Goal: Task Accomplishment & Management: Use online tool/utility

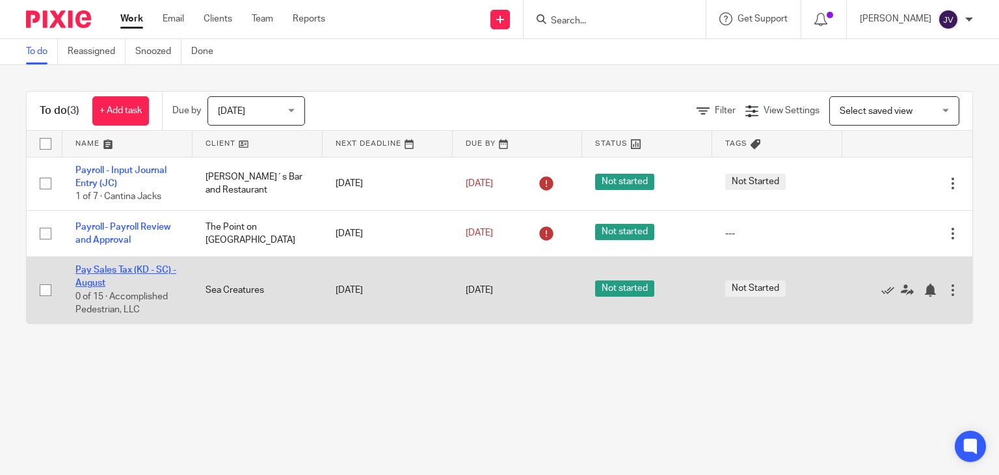
click at [110, 272] on link "Pay Sales Tax (KD - SC) - August" at bounding box center [125, 276] width 101 height 22
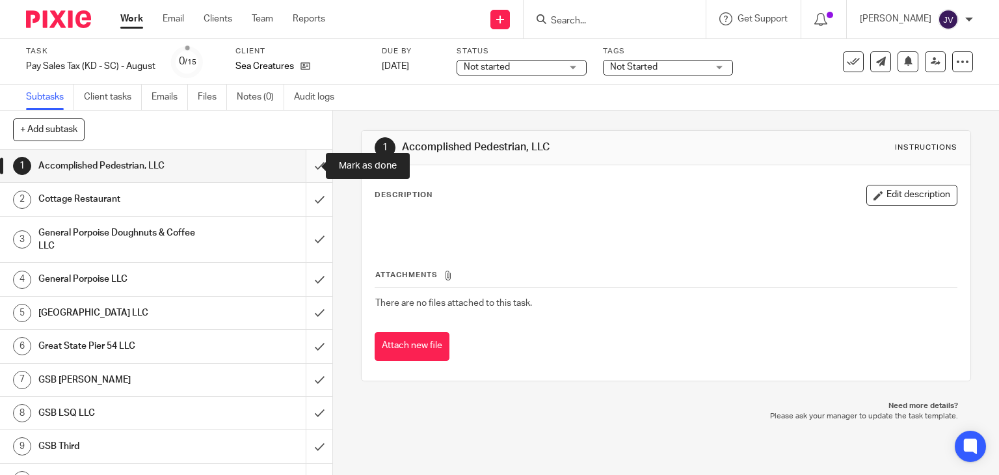
click at [310, 168] on input "submit" at bounding box center [166, 166] width 332 height 33
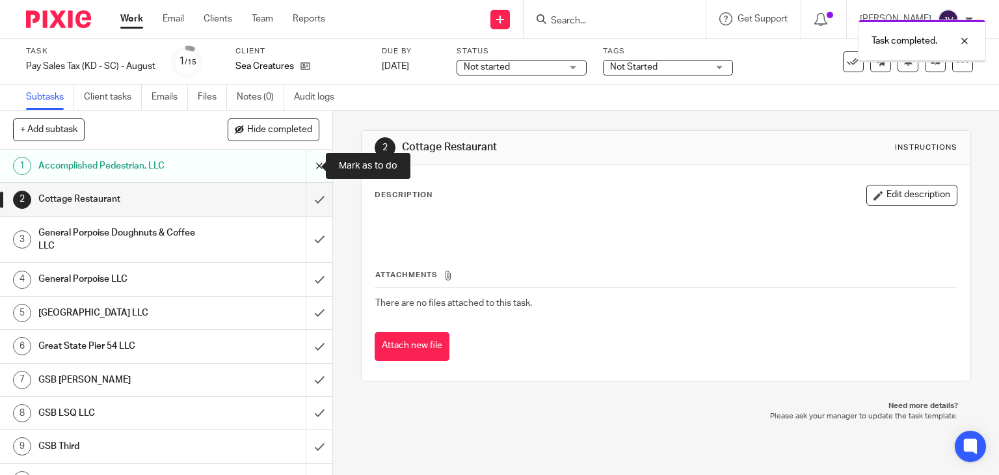
click at [302, 167] on input "submit" at bounding box center [166, 166] width 332 height 33
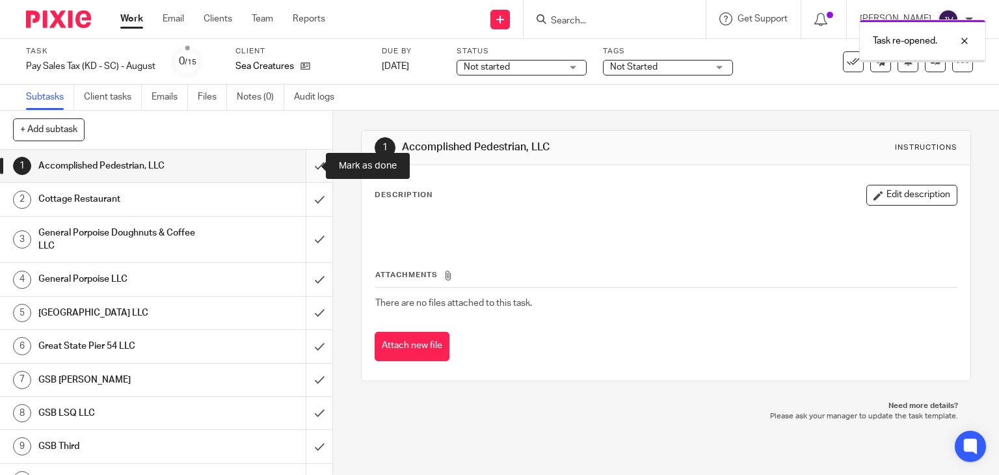
click at [304, 172] on input "submit" at bounding box center [166, 166] width 332 height 33
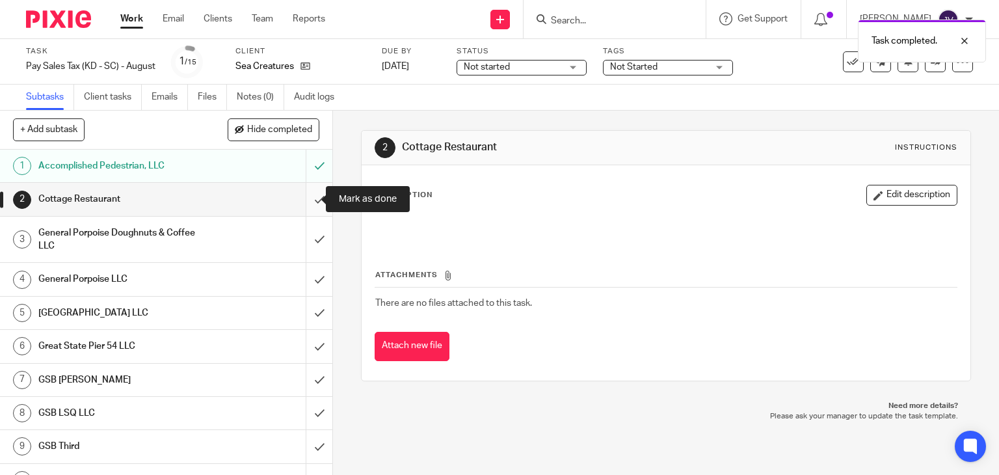
click at [306, 204] on input "submit" at bounding box center [166, 199] width 332 height 33
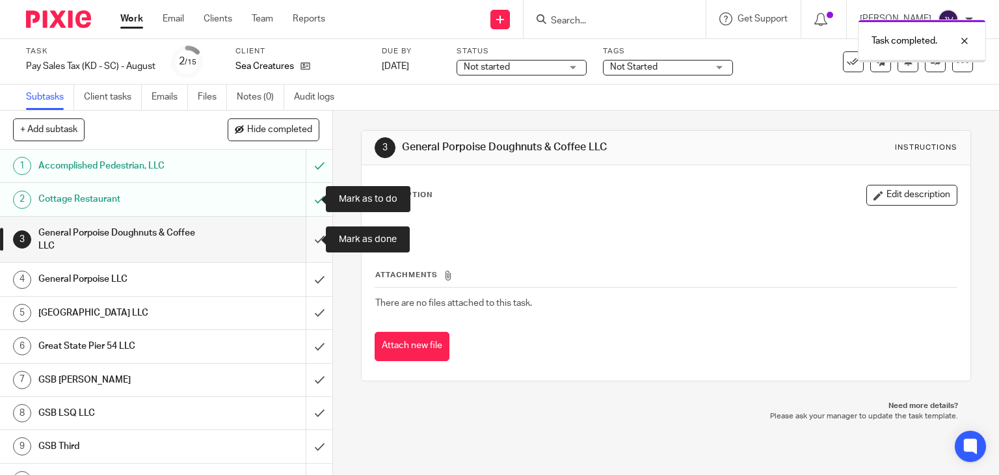
click at [304, 234] on input "submit" at bounding box center [166, 240] width 332 height 46
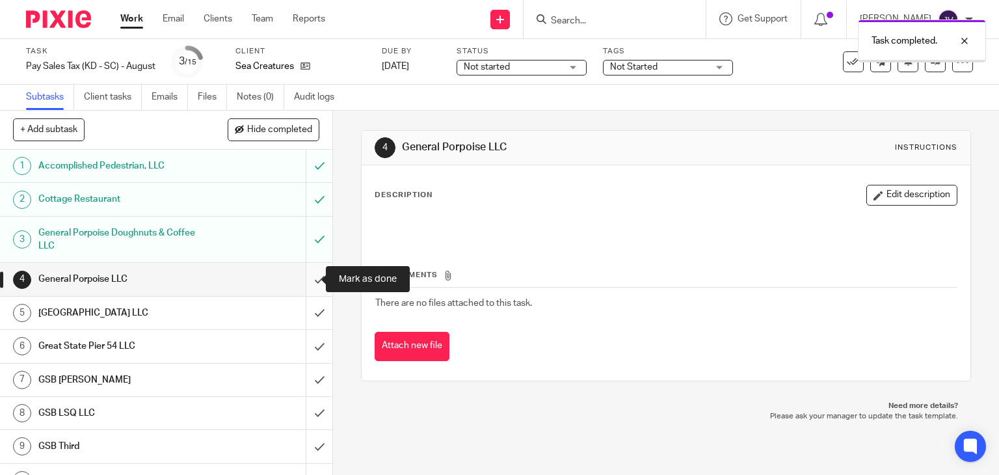
click at [307, 276] on input "submit" at bounding box center [166, 279] width 332 height 33
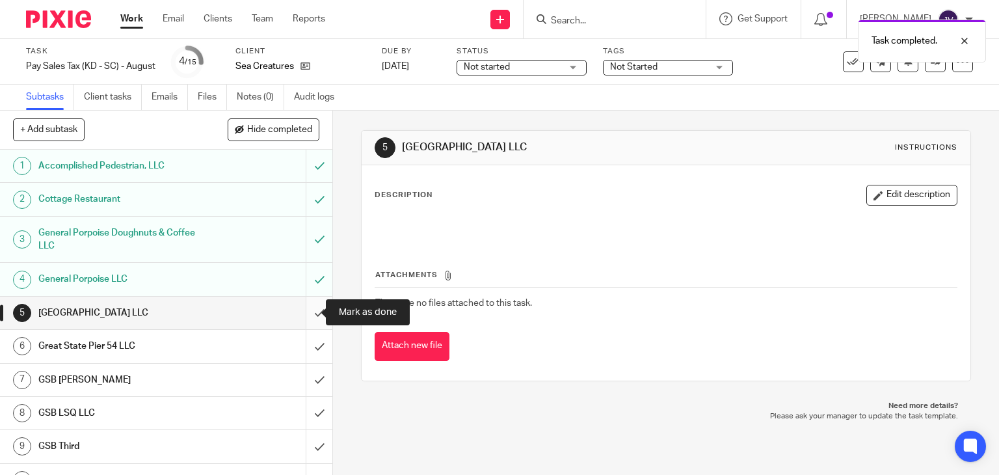
click at [310, 313] on input "submit" at bounding box center [166, 313] width 332 height 33
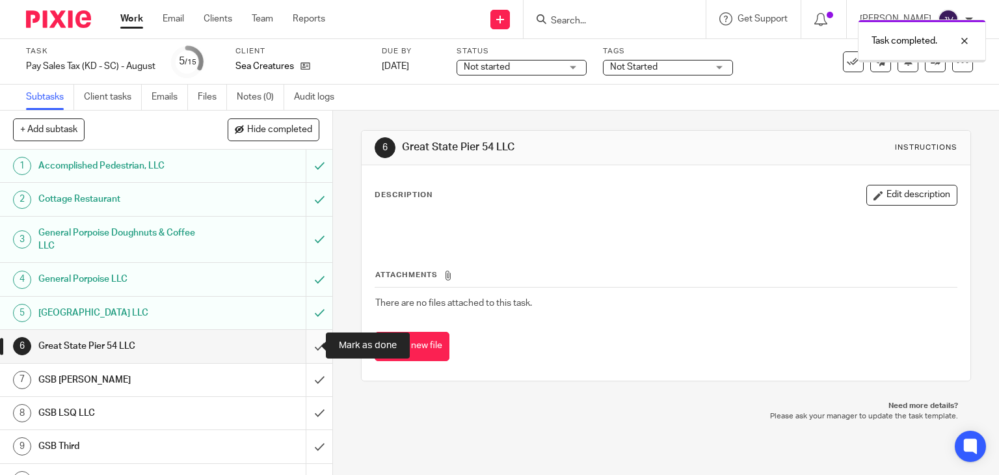
click at [307, 340] on input "submit" at bounding box center [166, 346] width 332 height 33
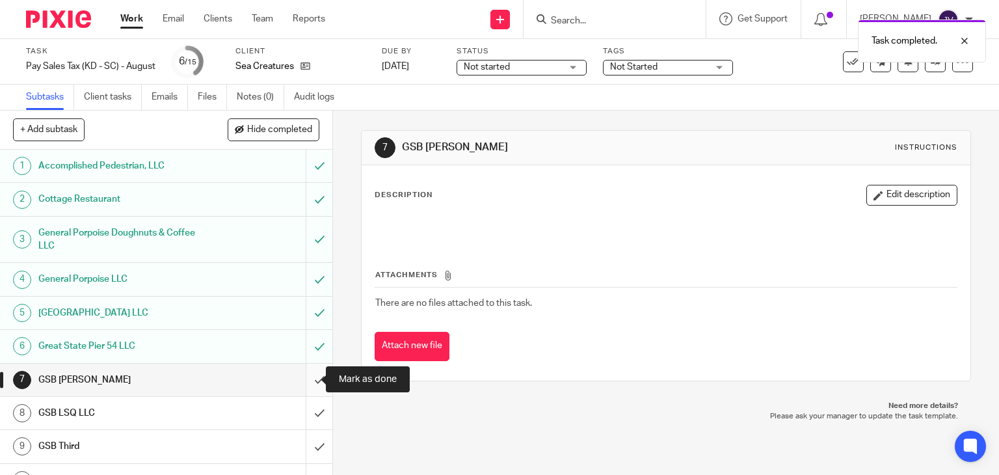
click at [310, 376] on input "submit" at bounding box center [166, 380] width 332 height 33
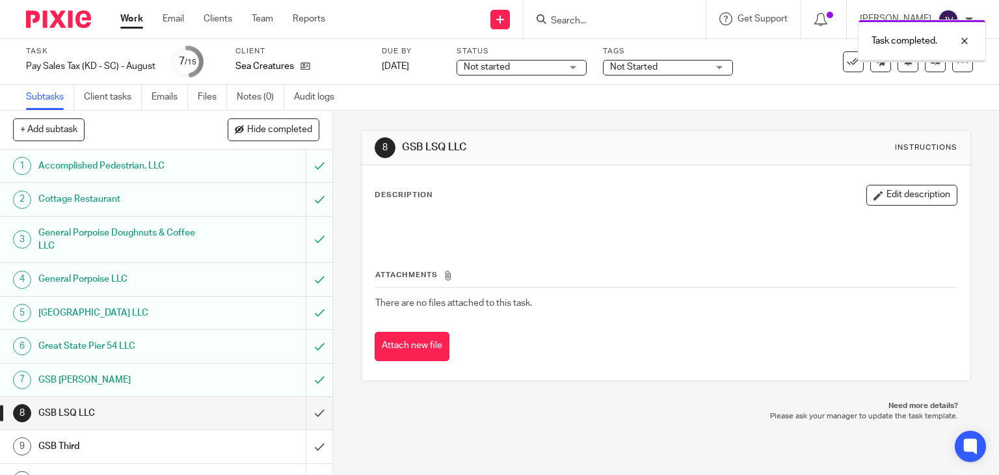
scroll to position [187, 0]
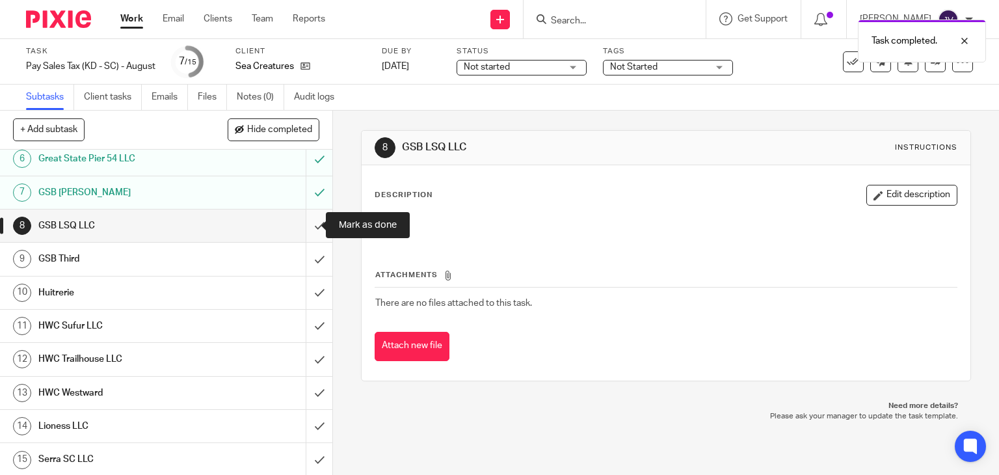
click at [307, 232] on input "submit" at bounding box center [166, 225] width 332 height 33
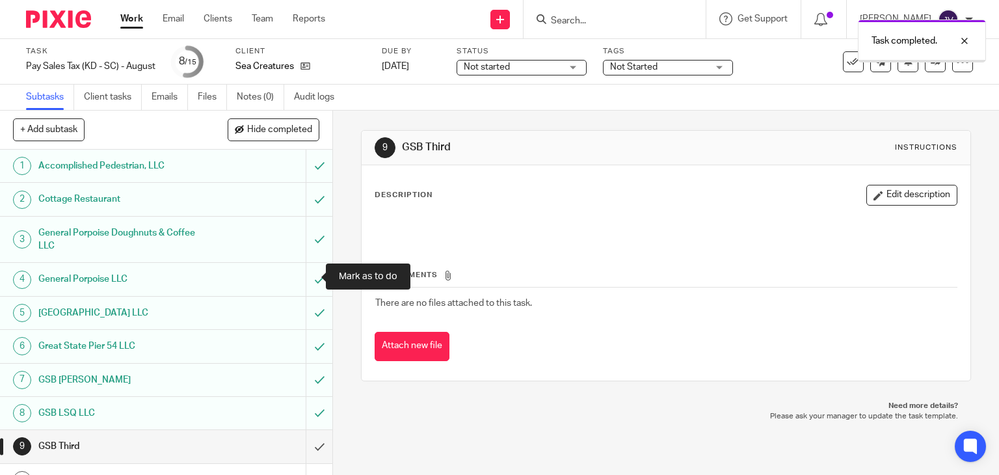
scroll to position [187, 0]
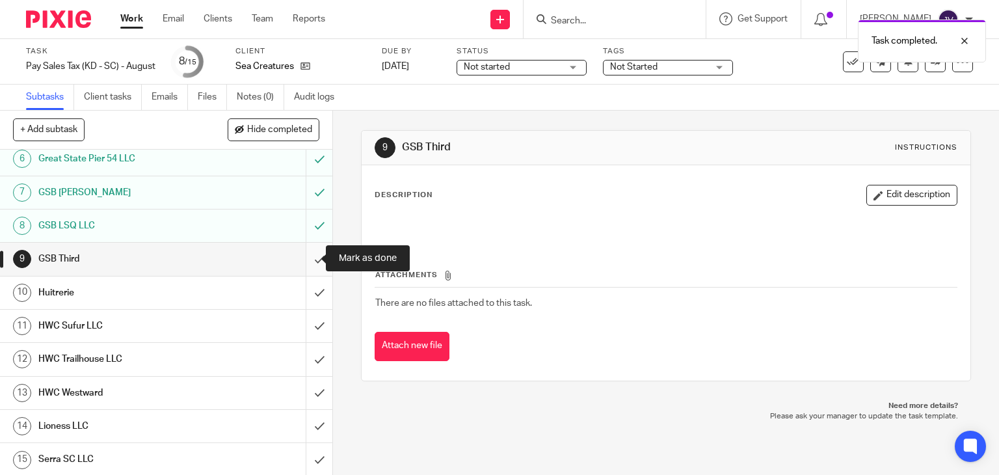
click at [307, 263] on input "submit" at bounding box center [166, 259] width 332 height 33
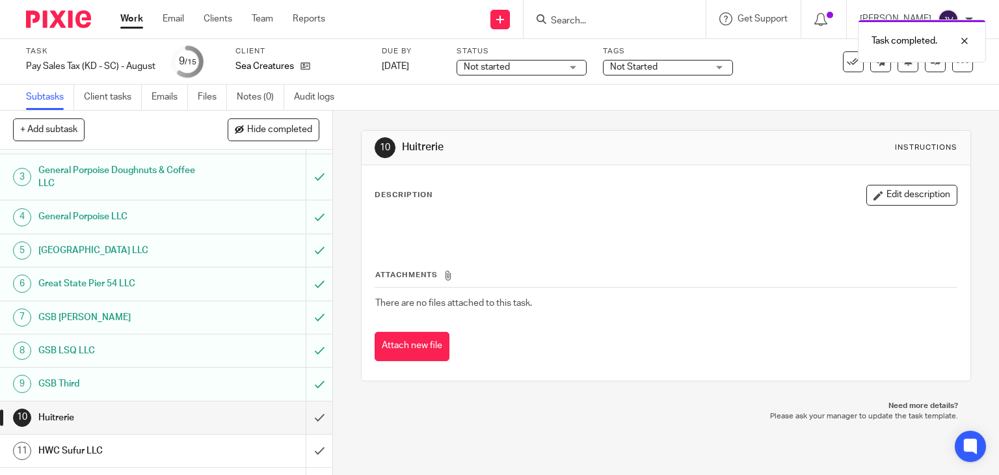
scroll to position [187, 0]
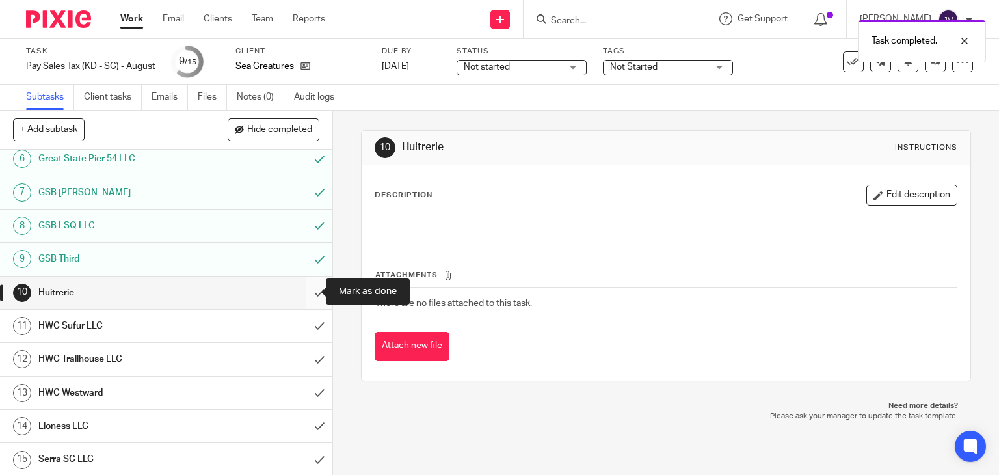
click at [299, 297] on input "submit" at bounding box center [166, 292] width 332 height 33
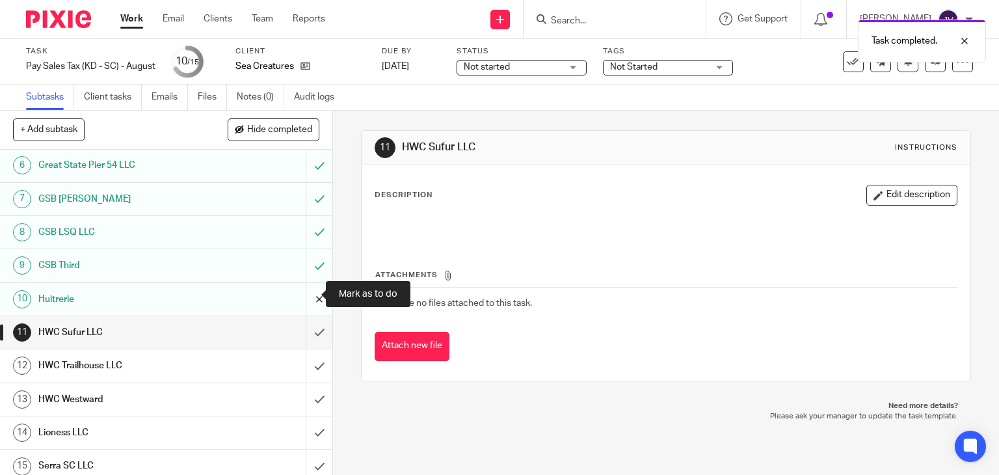
scroll to position [187, 0]
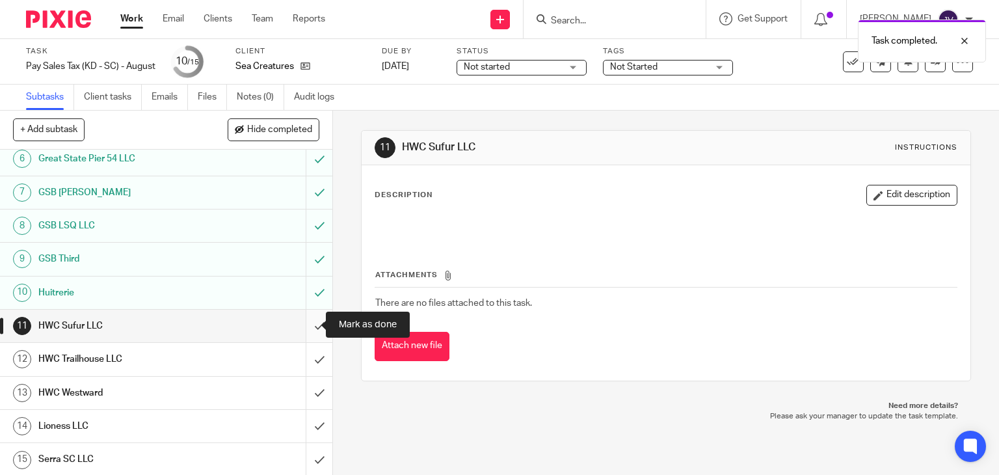
click at [302, 336] on input "submit" at bounding box center [166, 326] width 332 height 33
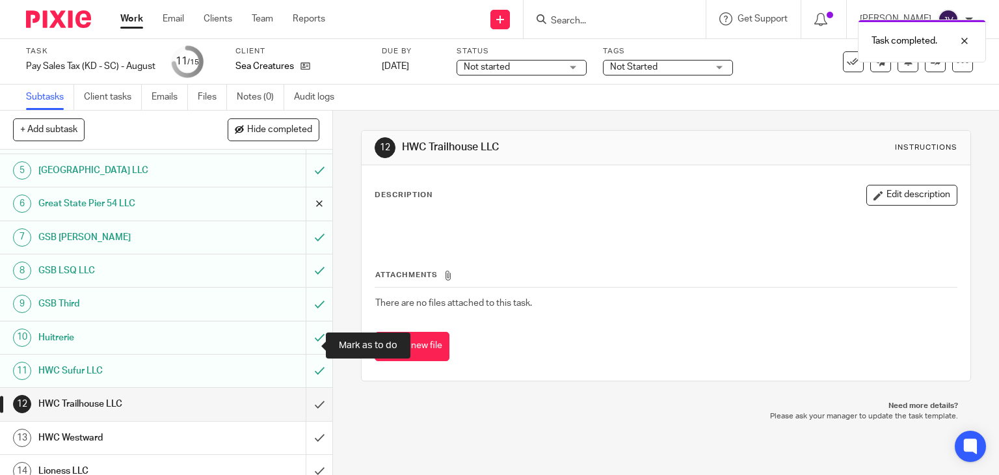
scroll to position [187, 0]
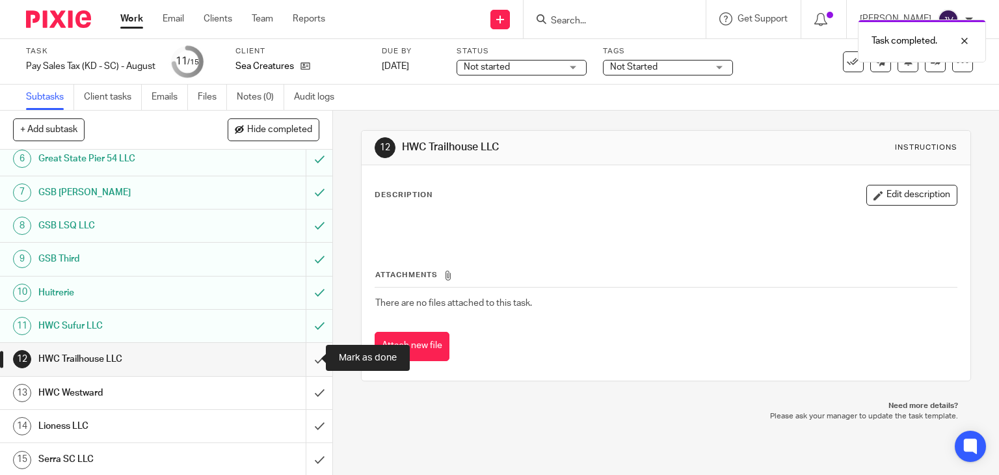
click at [306, 362] on input "submit" at bounding box center [166, 359] width 332 height 33
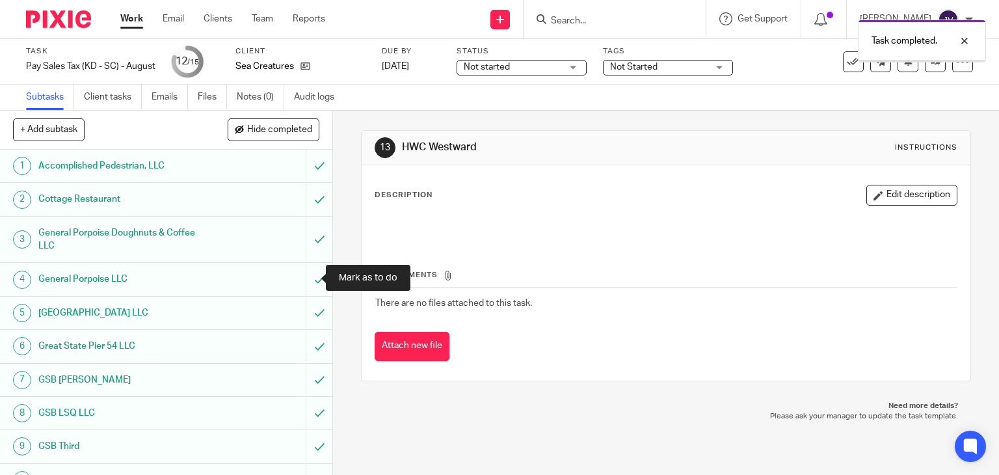
scroll to position [187, 0]
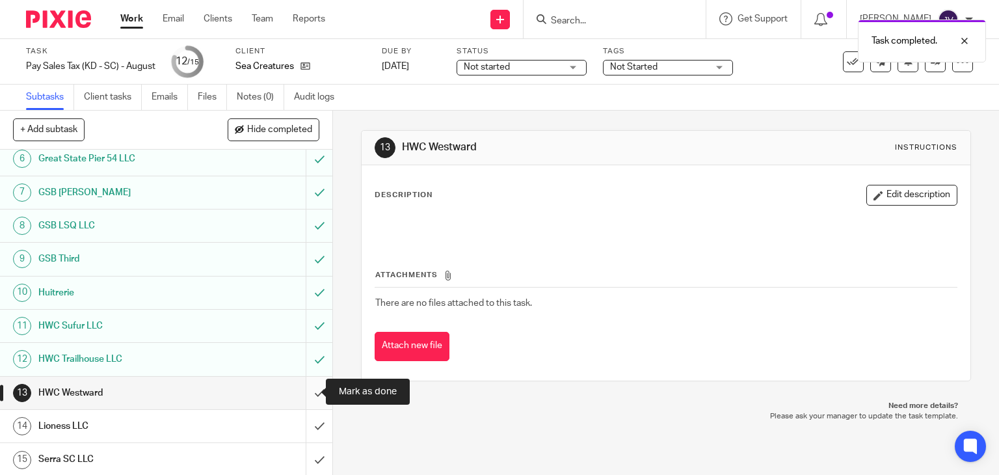
click at [304, 397] on input "submit" at bounding box center [166, 393] width 332 height 33
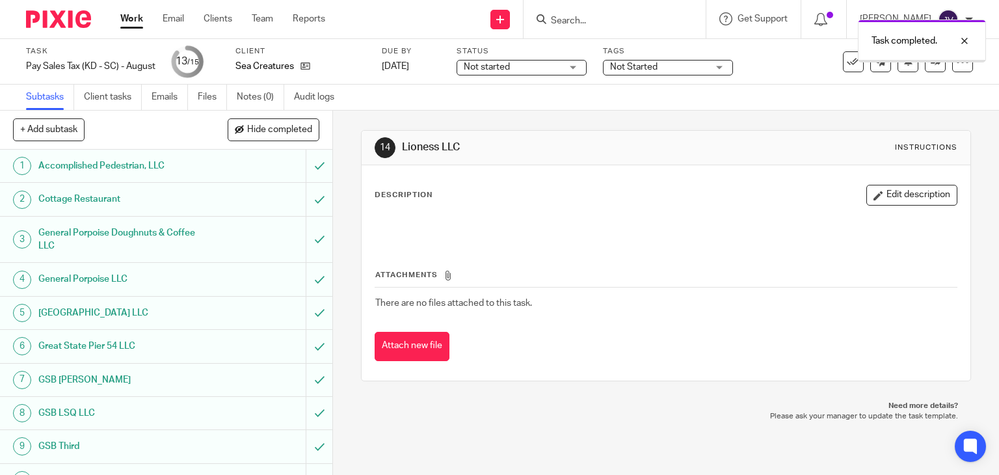
scroll to position [187, 0]
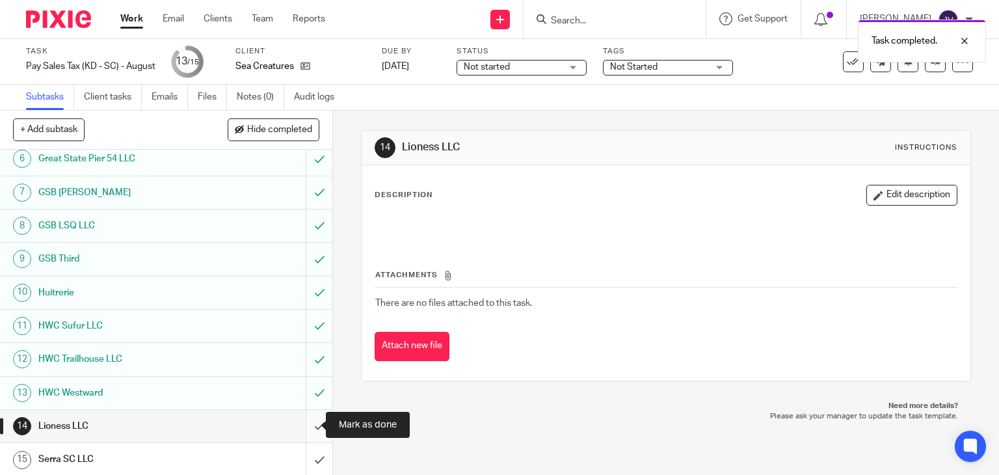
click at [312, 427] on input "submit" at bounding box center [166, 426] width 332 height 33
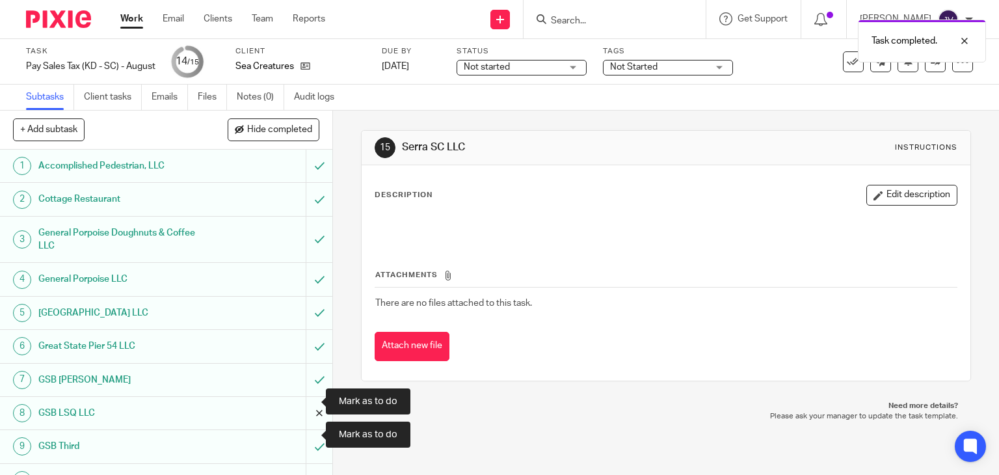
scroll to position [187, 0]
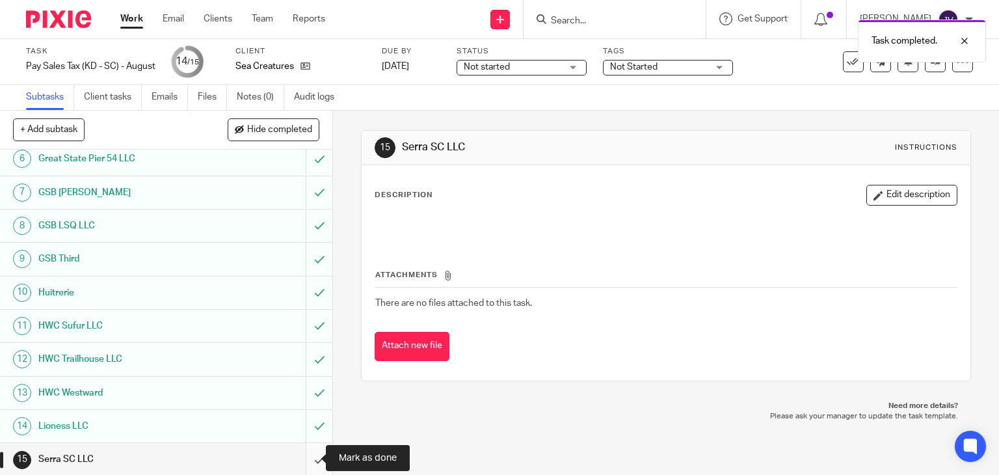
click at [308, 460] on input "submit" at bounding box center [166, 459] width 332 height 33
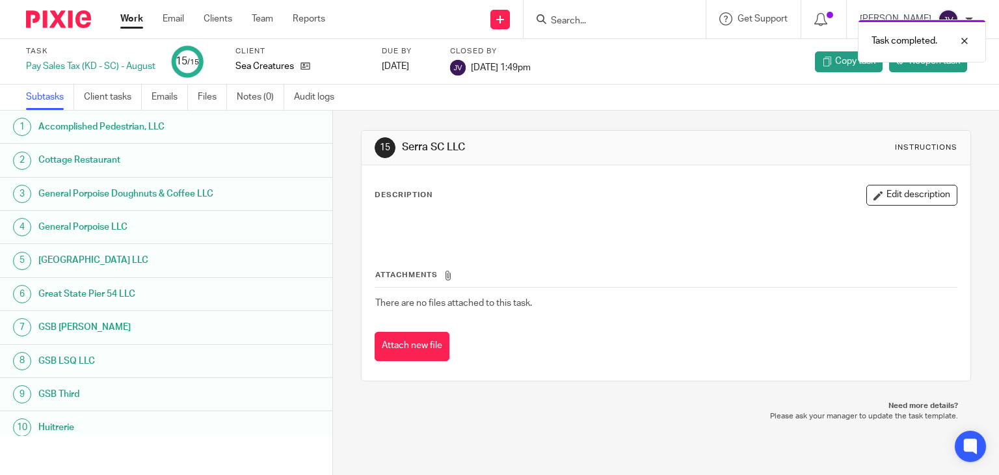
click at [132, 22] on link "Work" at bounding box center [131, 18] width 23 height 13
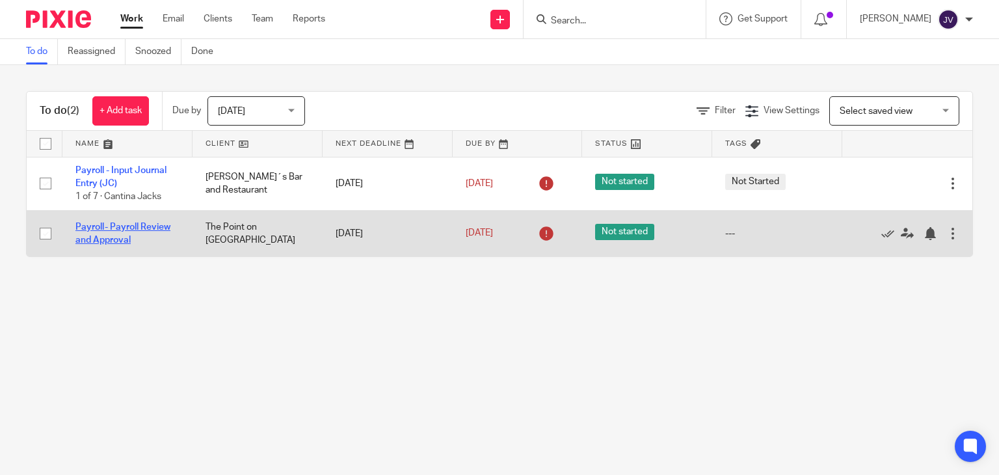
click at [116, 240] on link "Payroll- Payroll Review and Approval" at bounding box center [122, 233] width 95 height 22
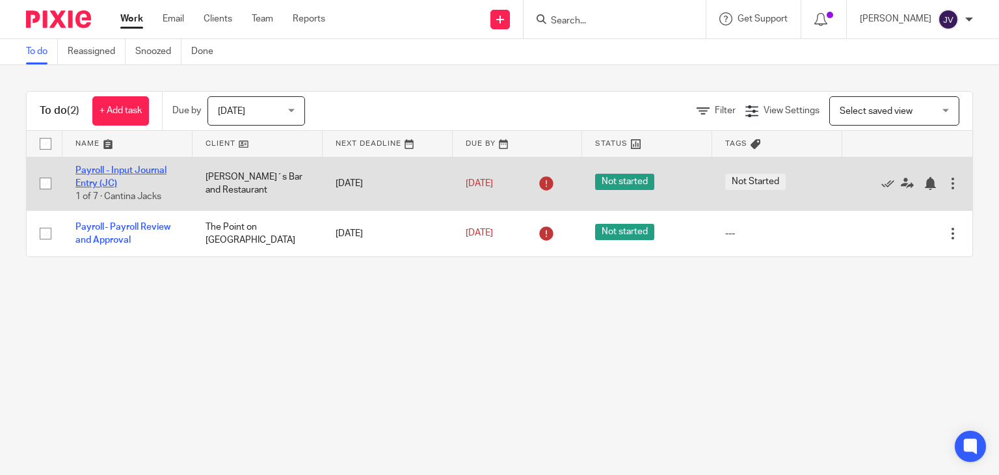
click at [107, 172] on link "Payroll - Input Journal Entry (JC)" at bounding box center [120, 177] width 91 height 22
click at [138, 166] on link "Payroll - Input Journal Entry (JC)" at bounding box center [120, 177] width 91 height 22
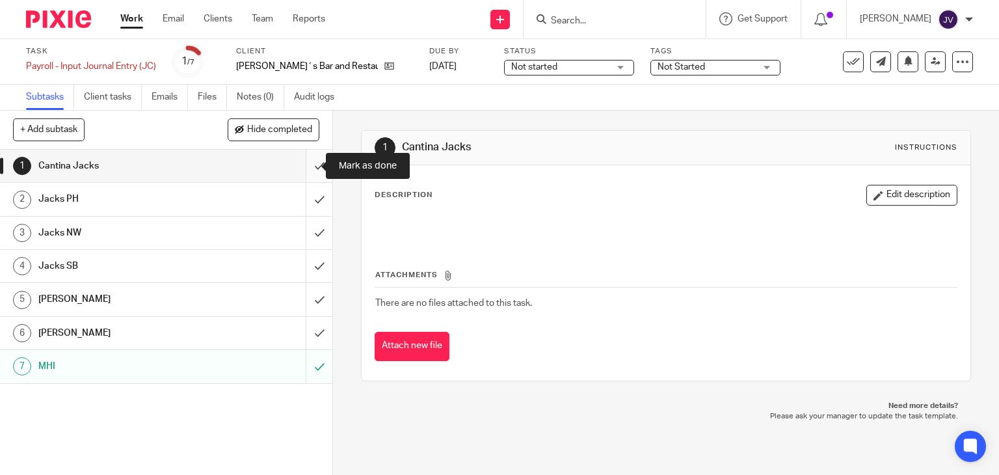
click at [306, 172] on input "submit" at bounding box center [166, 166] width 332 height 33
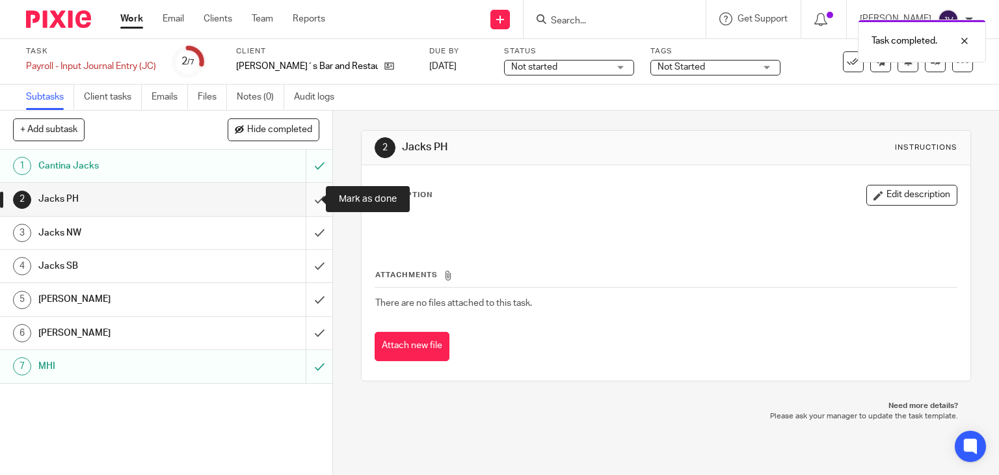
click at [302, 203] on input "submit" at bounding box center [166, 199] width 332 height 33
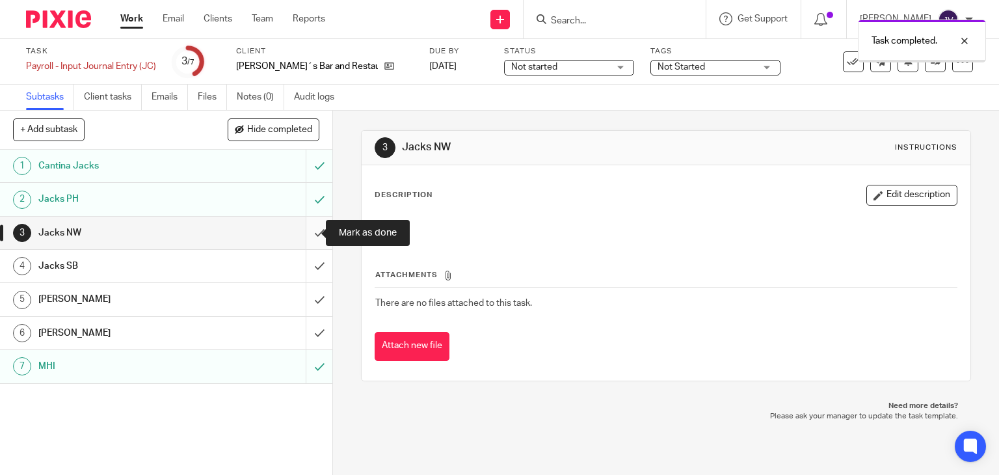
click at [309, 233] on input "submit" at bounding box center [166, 233] width 332 height 33
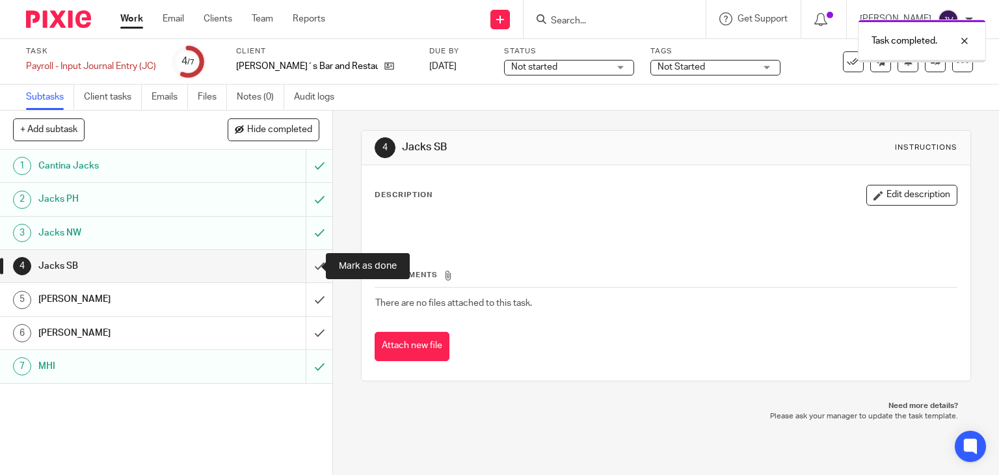
click at [304, 271] on input "submit" at bounding box center [166, 266] width 332 height 33
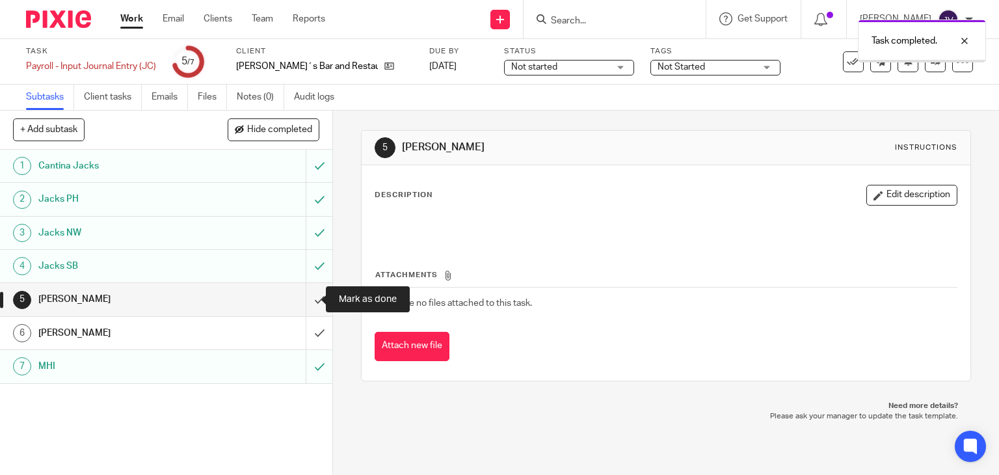
click at [306, 305] on input "submit" at bounding box center [166, 299] width 332 height 33
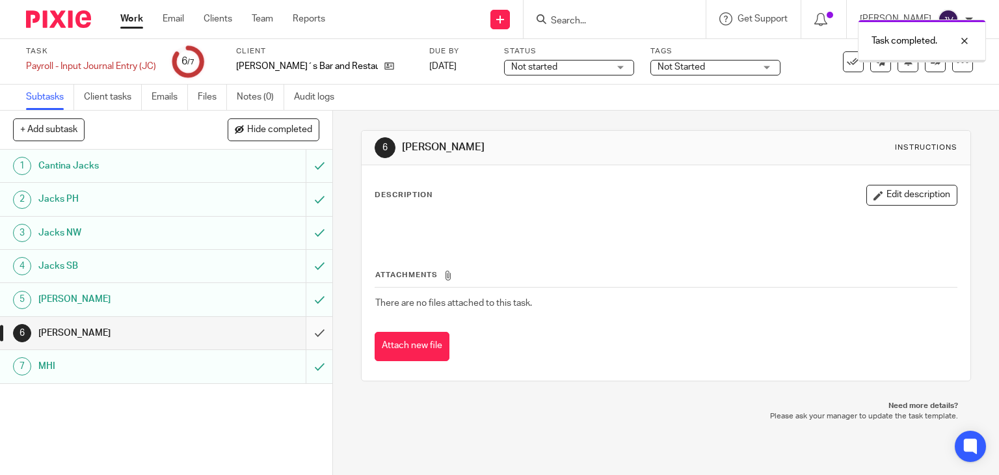
click at [307, 334] on input "submit" at bounding box center [166, 333] width 332 height 33
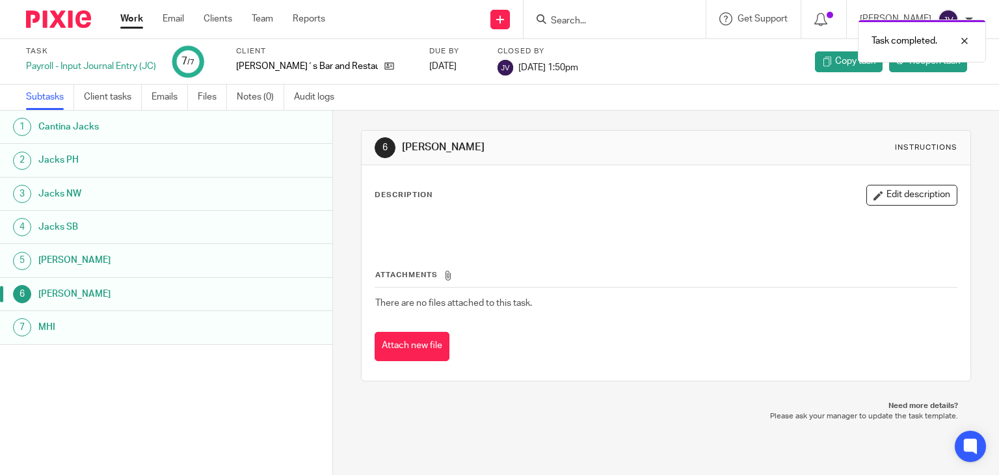
click at [134, 18] on link "Work" at bounding box center [131, 18] width 23 height 13
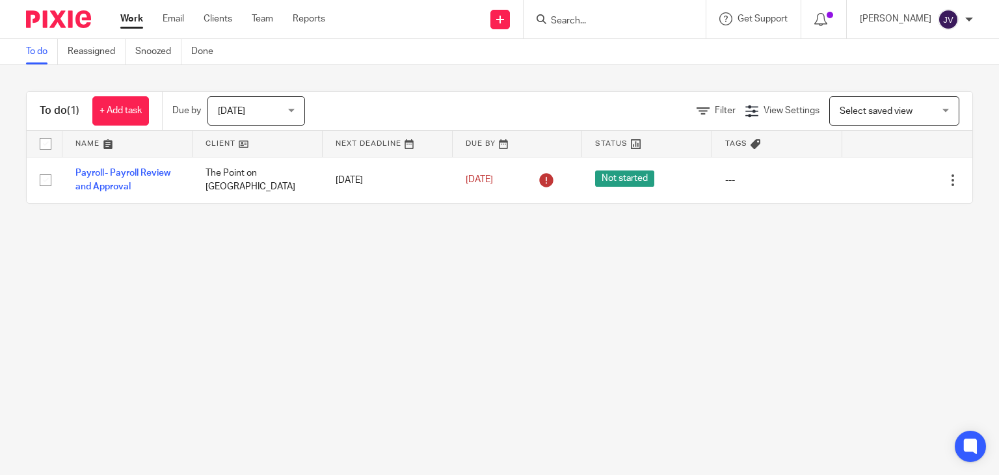
click at [278, 321] on main "To do Reassigned Snoozed Done To do (1) + Add task Due by Today Today Today Tom…" at bounding box center [499, 237] width 999 height 475
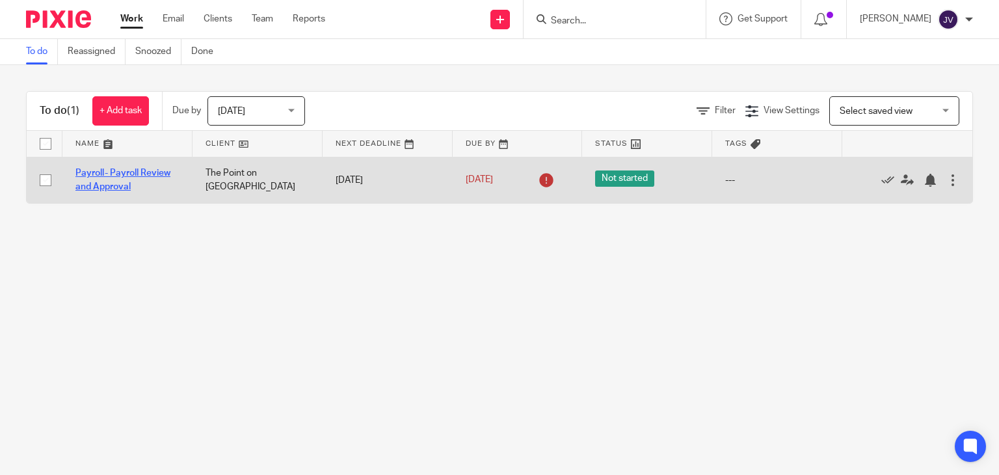
click at [131, 172] on link "Payroll- Payroll Review and Approval" at bounding box center [122, 179] width 95 height 22
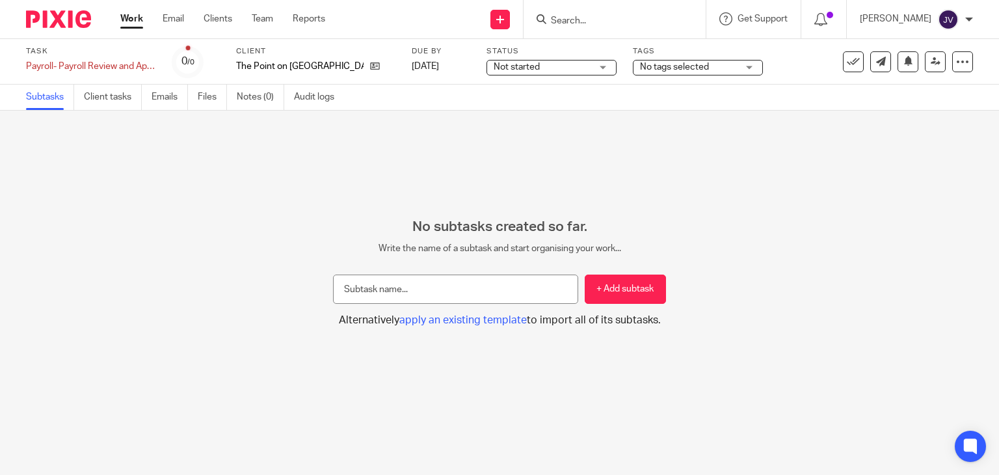
click at [385, 295] on input "text" at bounding box center [455, 288] width 245 height 29
click at [47, 100] on link "Subtasks" at bounding box center [50, 97] width 48 height 25
click at [126, 23] on link "Work" at bounding box center [131, 18] width 23 height 13
